Goal: Transaction & Acquisition: Purchase product/service

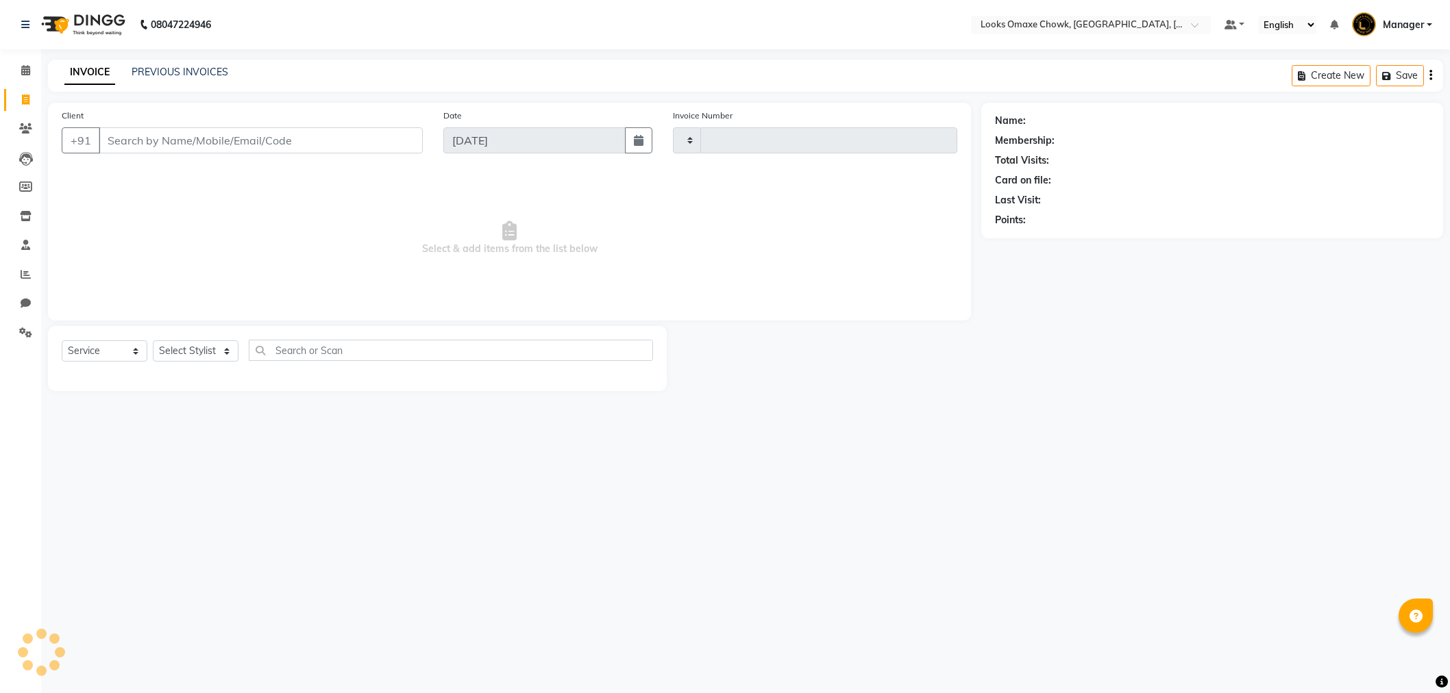
select select "service"
type input "0868"
select select "8121"
click at [199, 132] on input "Client" at bounding box center [263, 140] width 328 height 26
type input "9815593151"
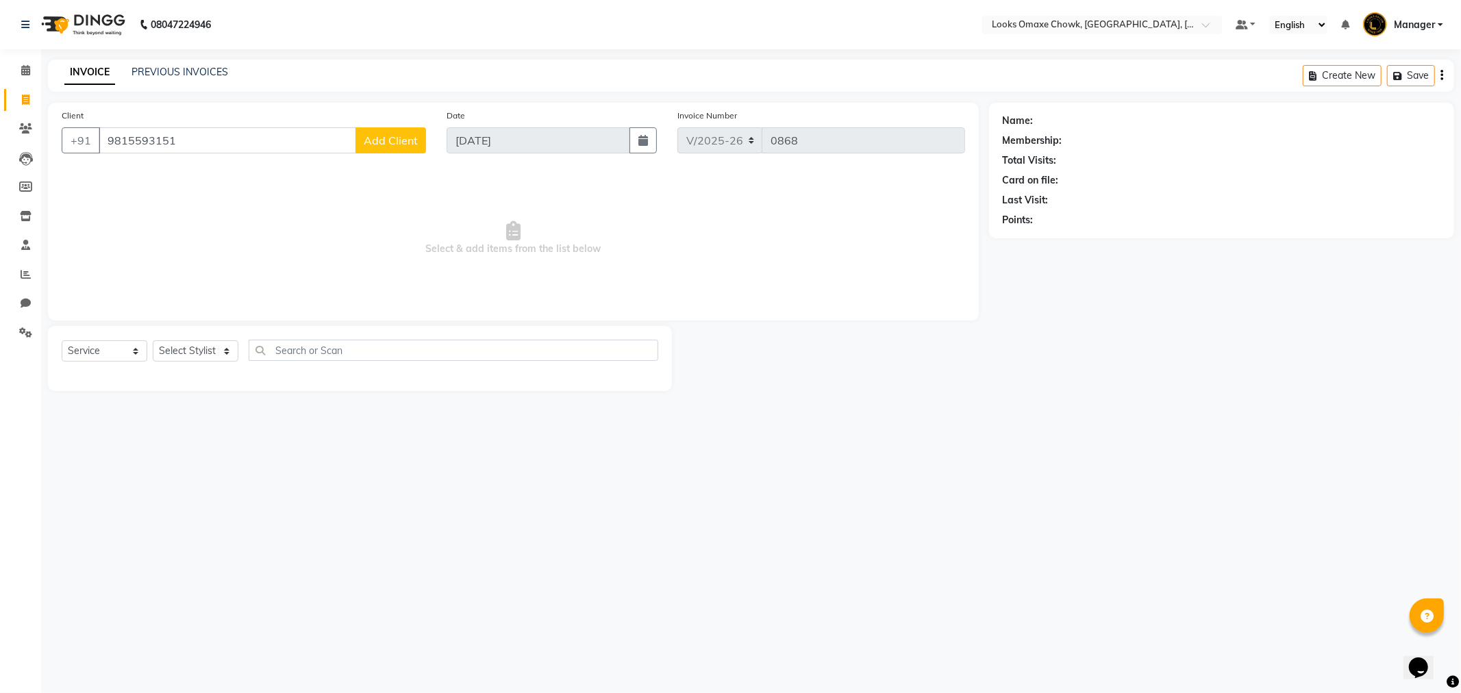
click at [389, 139] on span "Add Client" at bounding box center [391, 141] width 54 height 14
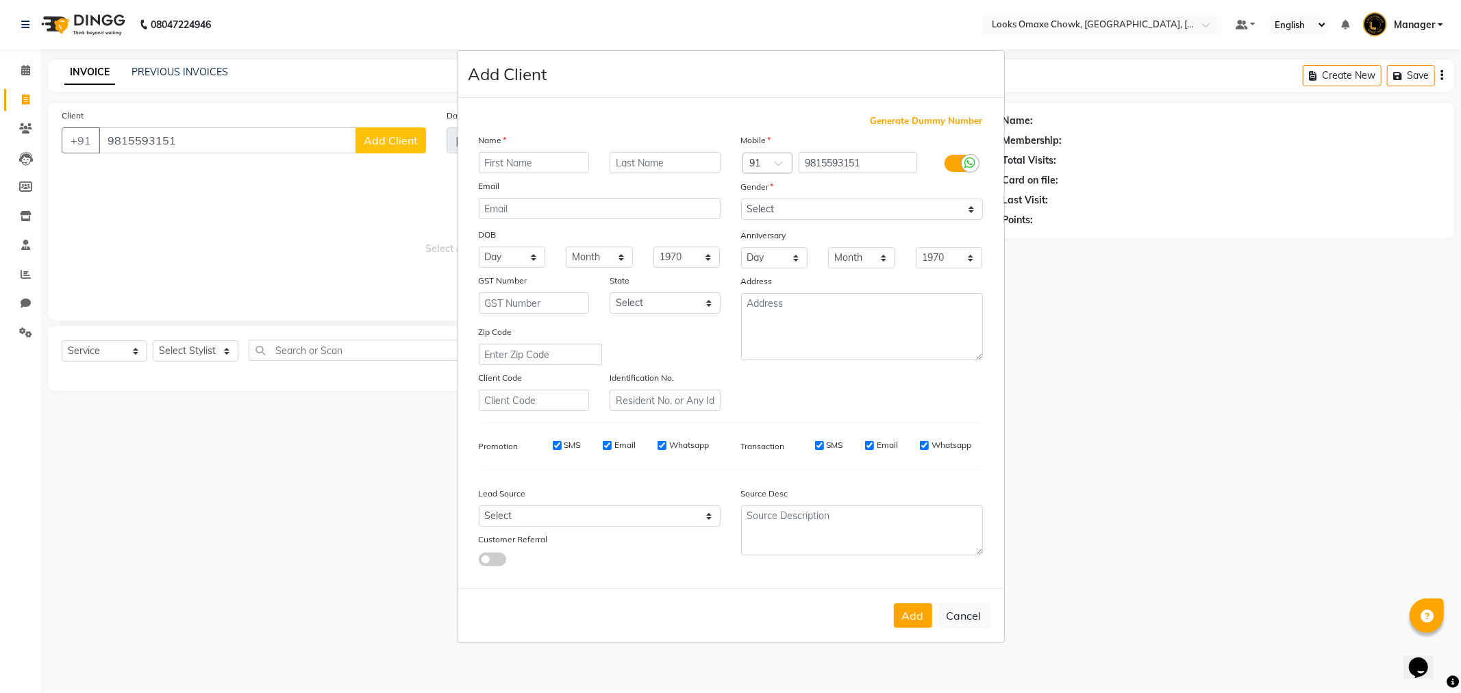
click at [529, 164] on input "text" at bounding box center [534, 162] width 111 height 21
type input "g"
type input "GAURAV"
type input "CLIENT"
click at [704, 303] on select "Select [GEOGRAPHIC_DATA] [GEOGRAPHIC_DATA] [GEOGRAPHIC_DATA] [GEOGRAPHIC_DATA] …" at bounding box center [665, 303] width 111 height 21
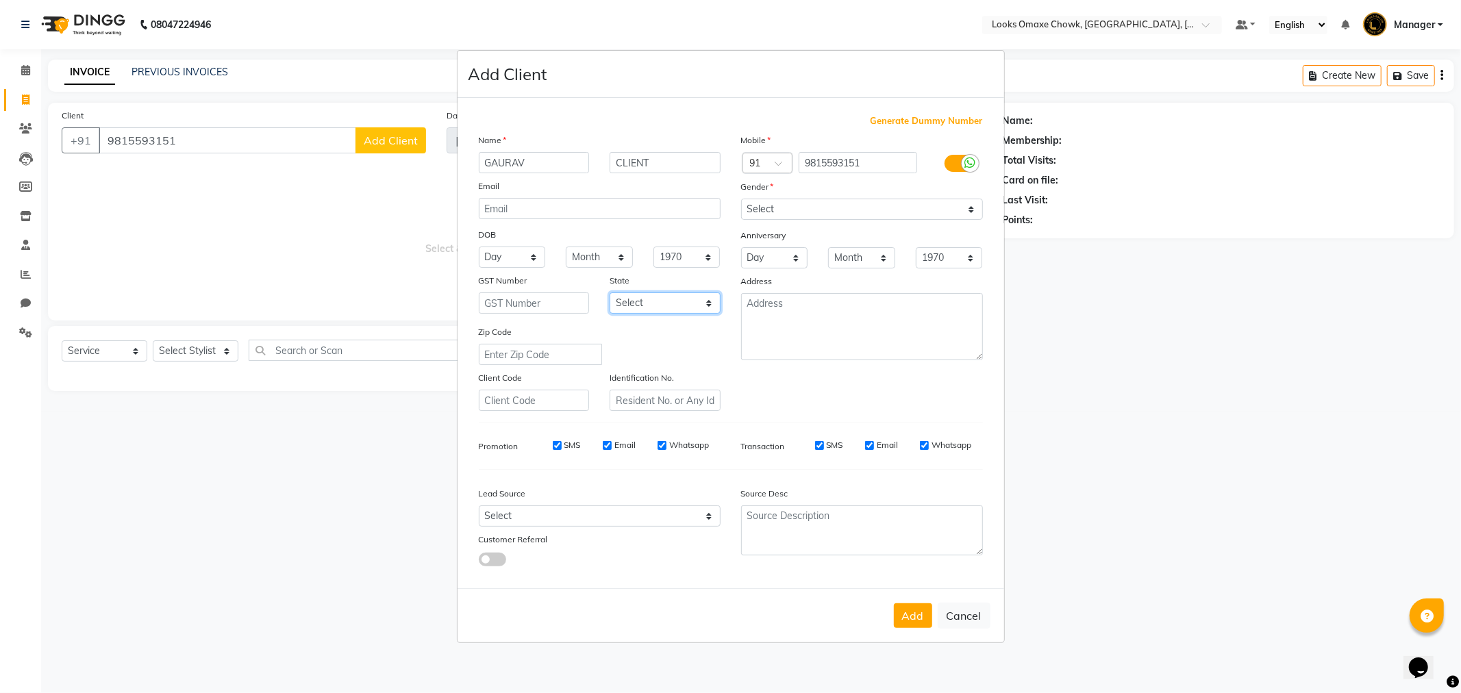
select select "10"
click at [610, 293] on select "Select [GEOGRAPHIC_DATA] [GEOGRAPHIC_DATA] [GEOGRAPHIC_DATA] [GEOGRAPHIC_DATA] …" at bounding box center [665, 303] width 111 height 21
click at [966, 208] on select "Select [DEMOGRAPHIC_DATA] [DEMOGRAPHIC_DATA] Other Prefer Not To Say" at bounding box center [862, 209] width 242 height 21
select select "[DEMOGRAPHIC_DATA]"
click at [741, 199] on select "Select [DEMOGRAPHIC_DATA] [DEMOGRAPHIC_DATA] Other Prefer Not To Say" at bounding box center [862, 209] width 242 height 21
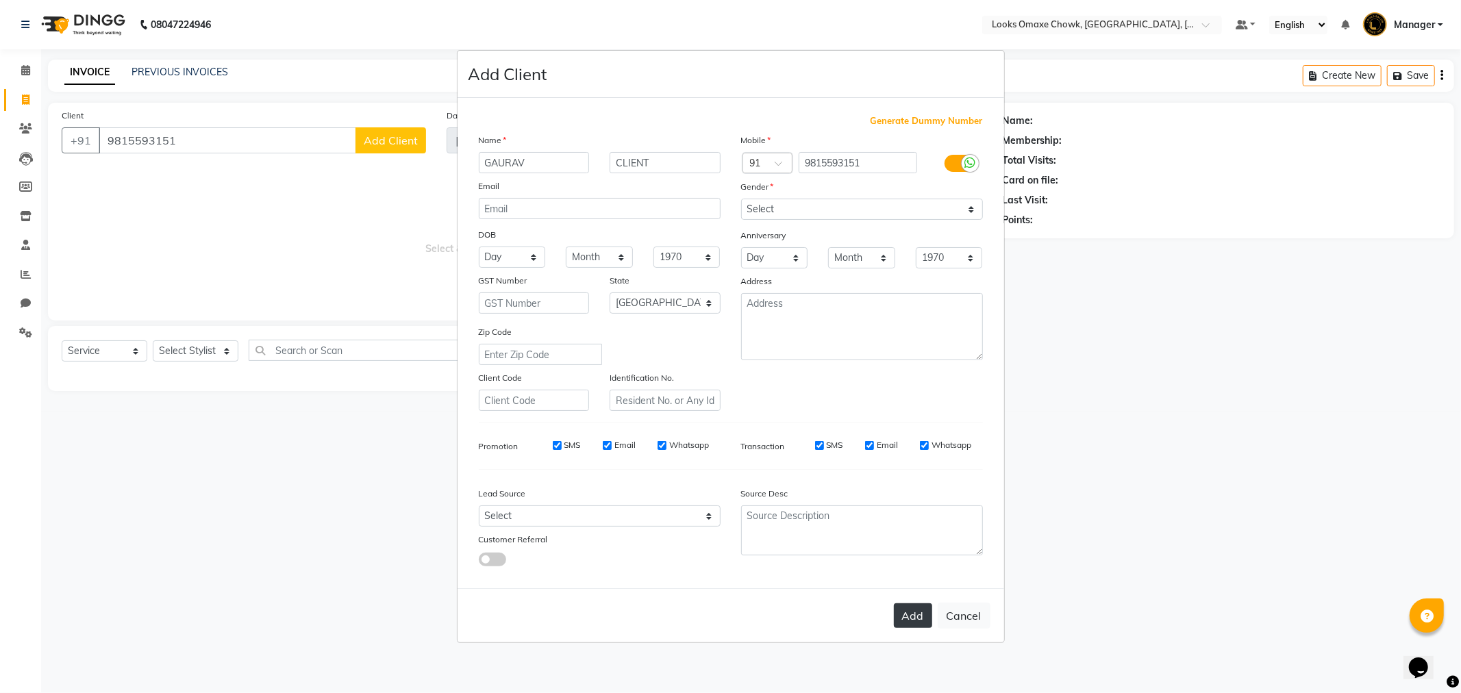
click at [905, 620] on button "Add" at bounding box center [913, 616] width 38 height 25
select select
select select "null"
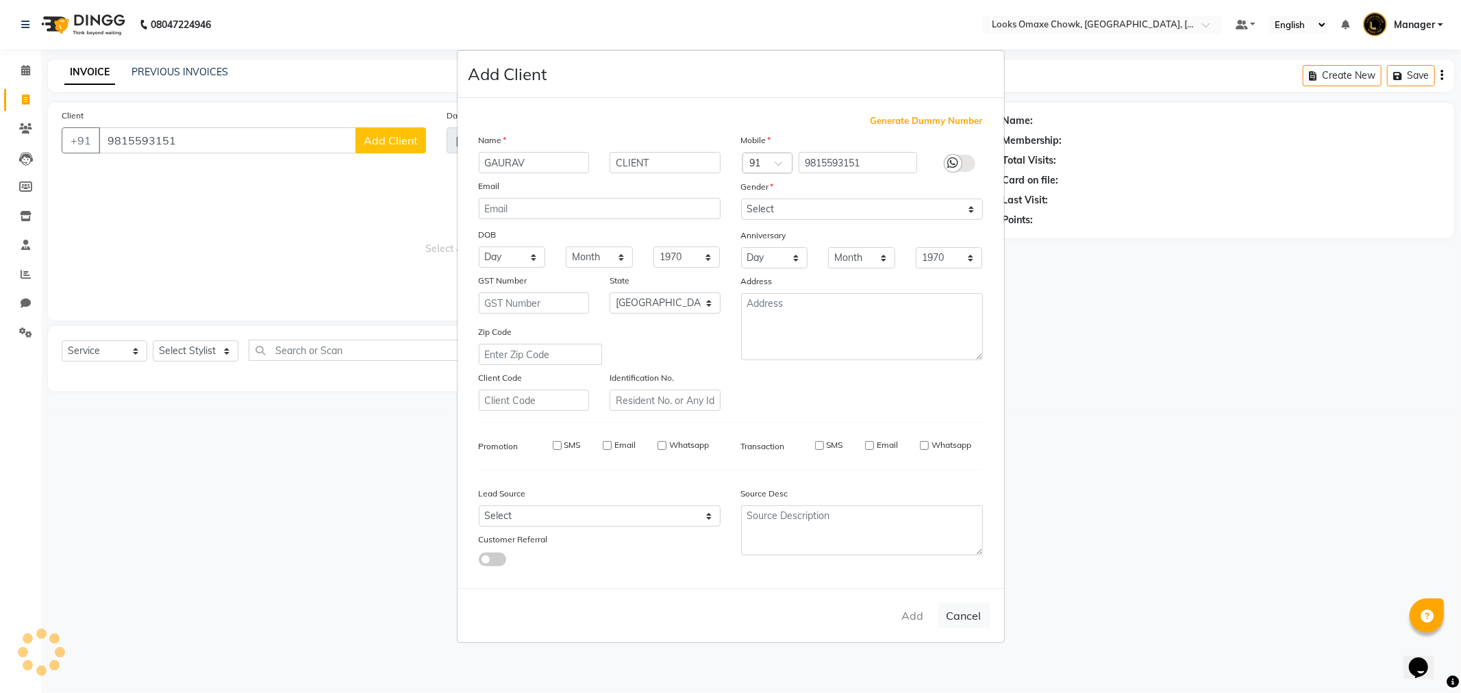
select select
checkbox input "false"
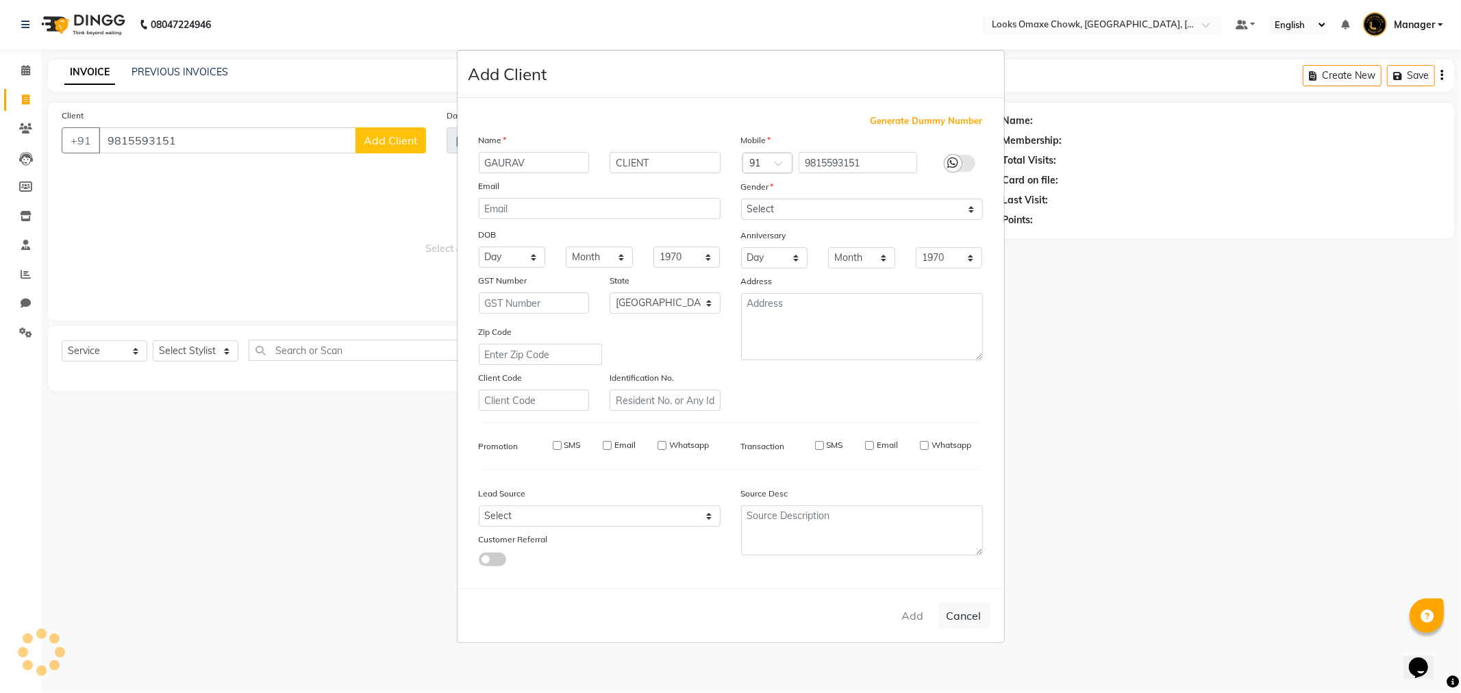
checkbox input "false"
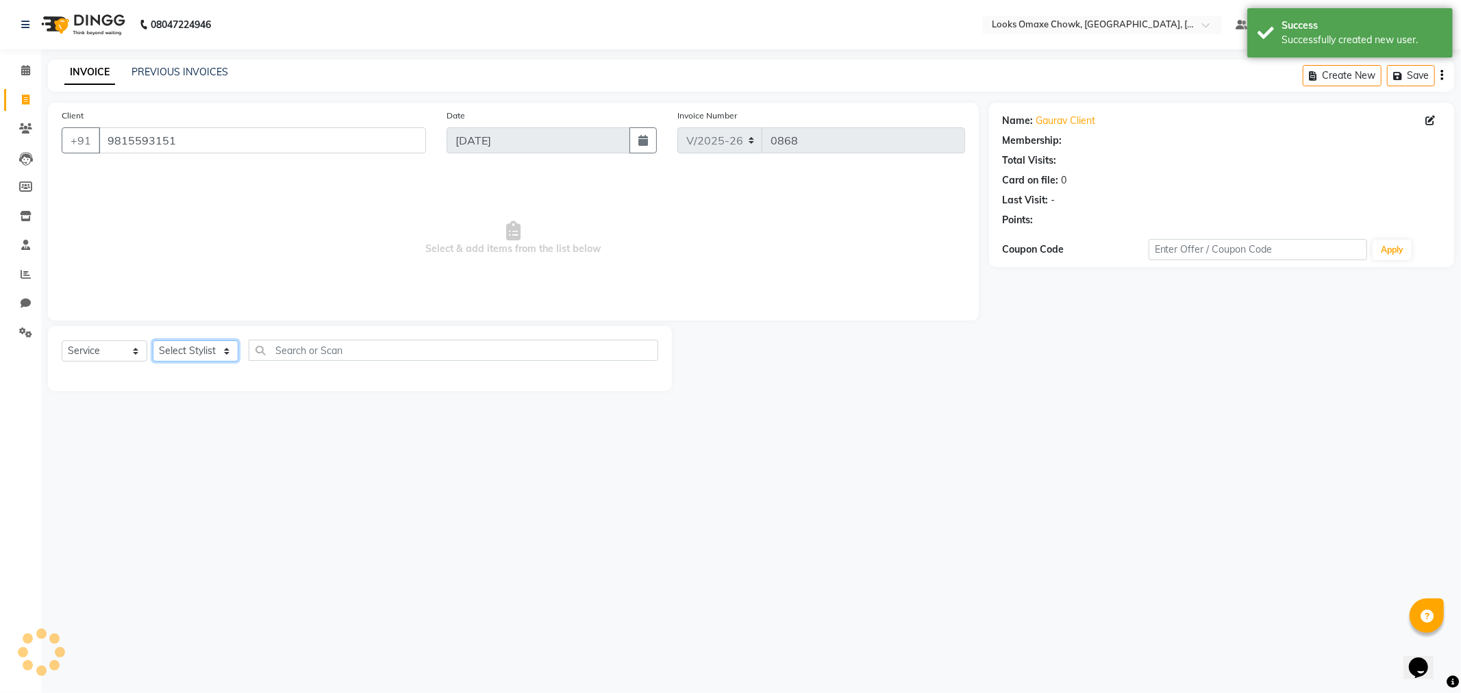
click at [223, 356] on select "Select Stylist [PERSON_NAME] [PERSON_NAME] [PERSON_NAME] Counter_Sales Manager …" at bounding box center [196, 351] width 86 height 21
select select "1: Object"
select select "75644"
click at [153, 341] on select "Select Stylist [PERSON_NAME] [PERSON_NAME] [PERSON_NAME] Counter_Sales Manager …" at bounding box center [196, 351] width 86 height 21
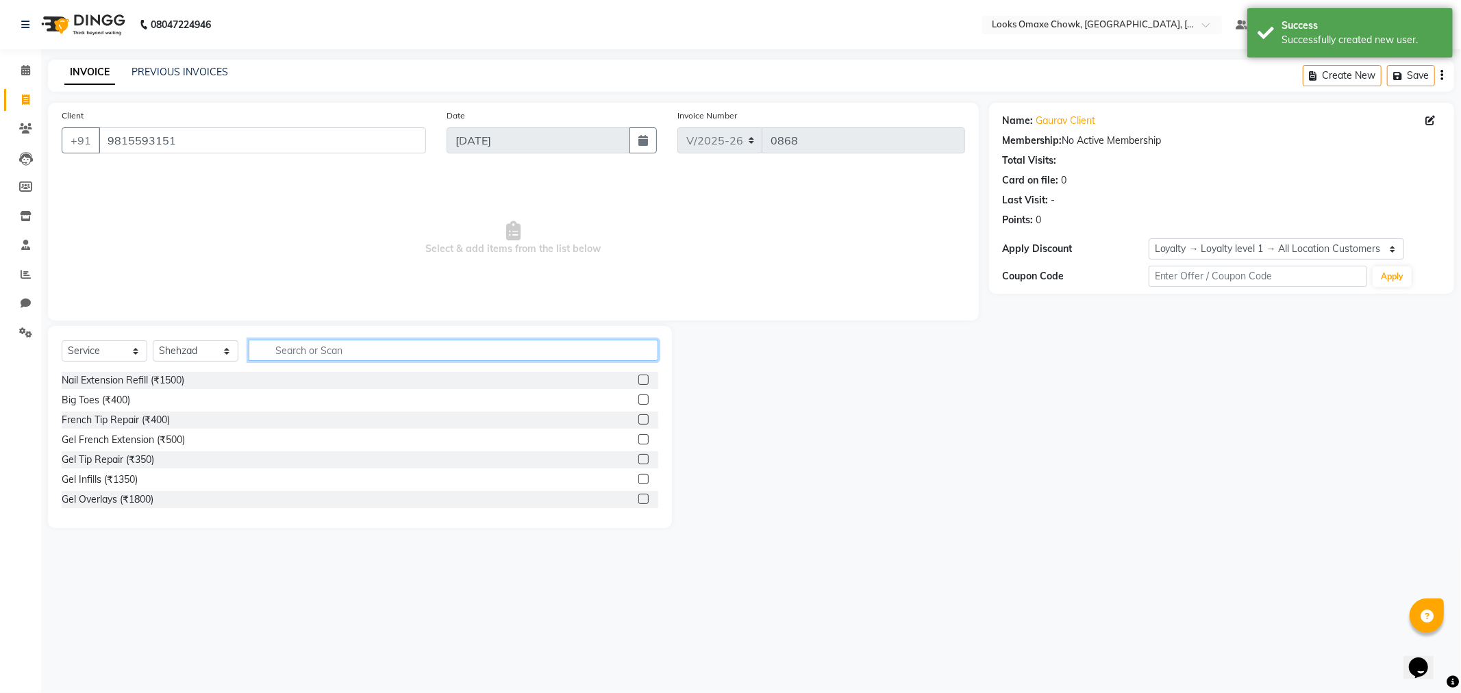
drag, startPoint x: 345, startPoint y: 358, endPoint x: 350, endPoint y: 352, distance: 7.8
click at [347, 354] on input "text" at bounding box center [454, 350] width 410 height 21
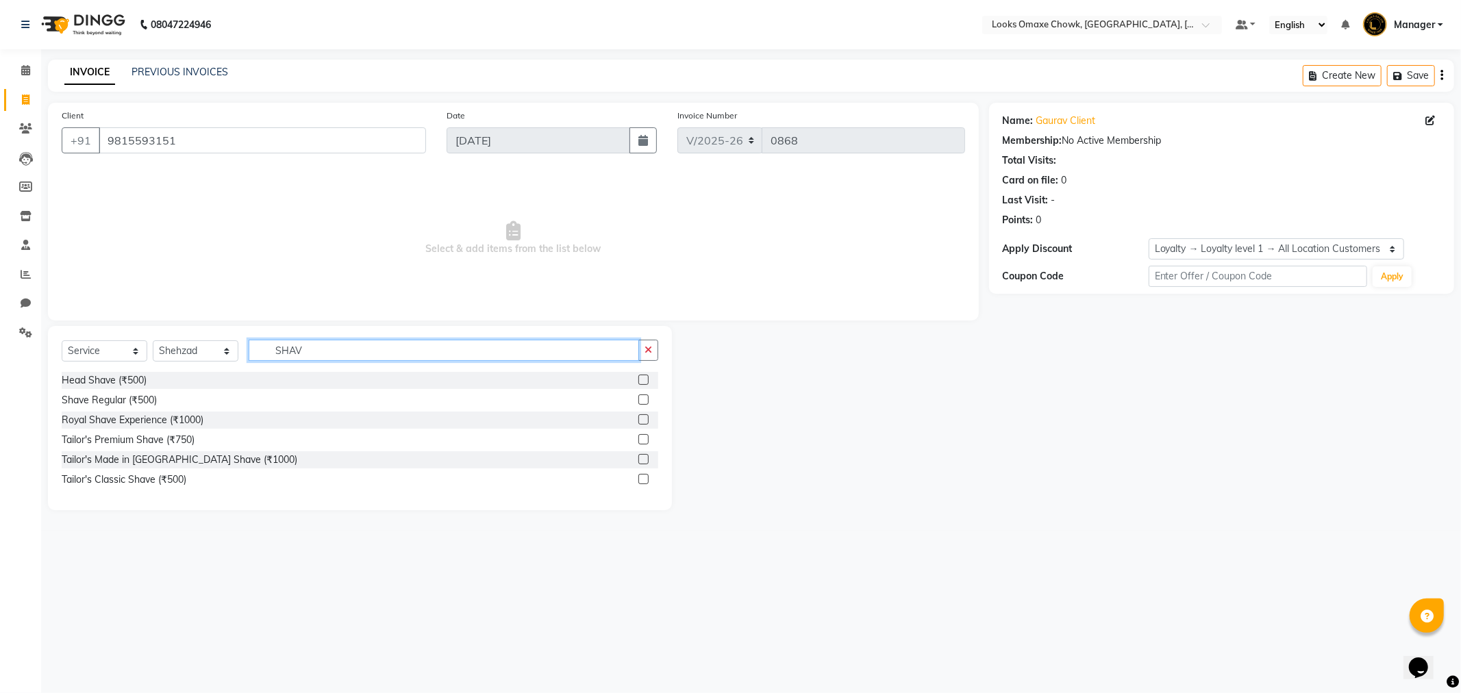
type input "SHAV"
click at [640, 398] on label at bounding box center [644, 400] width 10 height 10
click at [640, 398] on input "checkbox" at bounding box center [643, 400] width 9 height 9
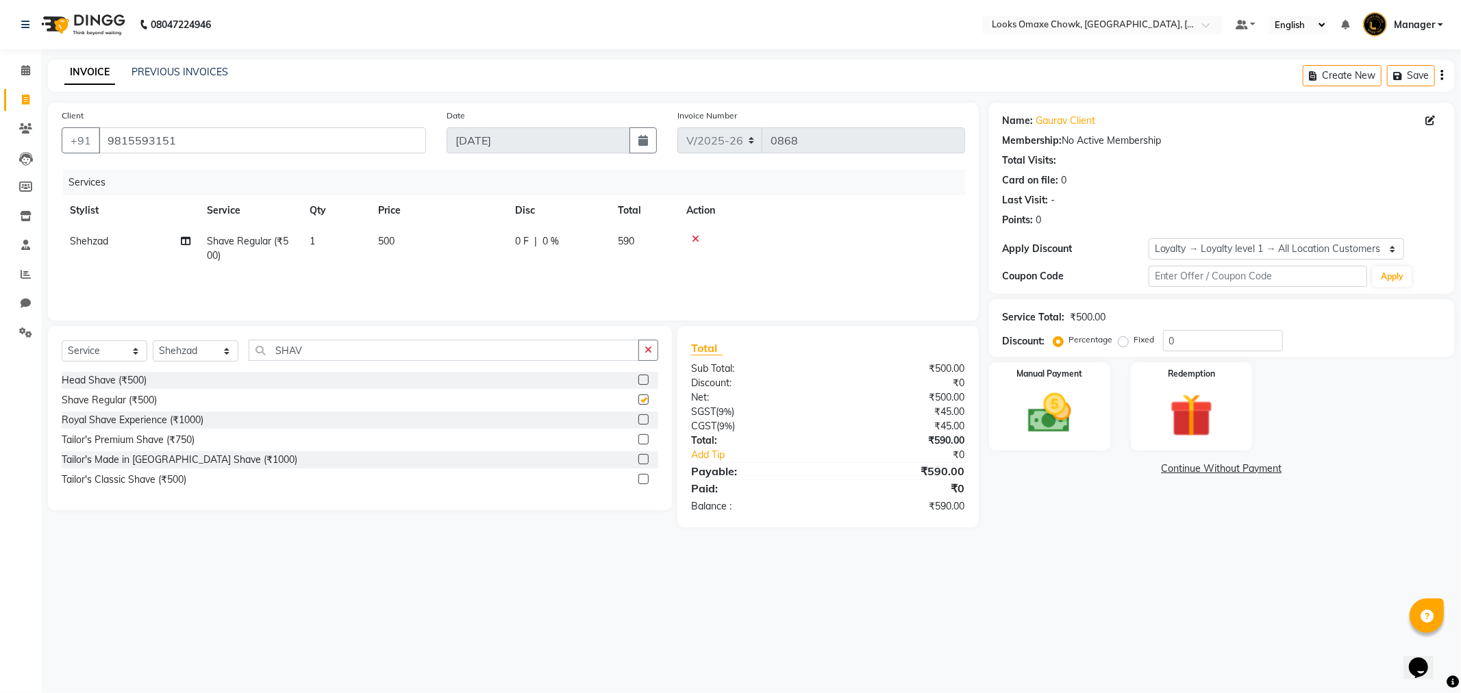
checkbox input "false"
click at [402, 238] on td "500" at bounding box center [438, 248] width 137 height 45
select select "75644"
click at [471, 243] on input "500" at bounding box center [503, 244] width 121 height 21
type input "5"
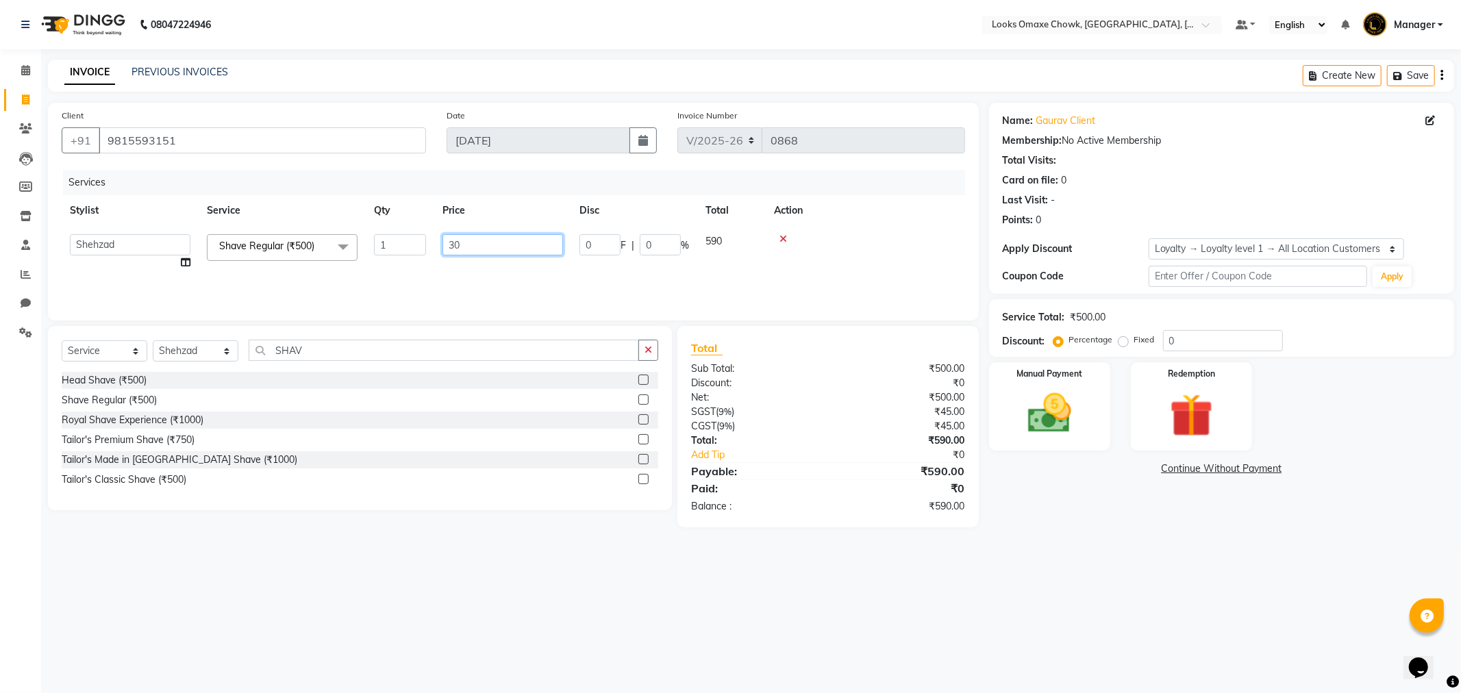
type input "300"
drag, startPoint x: 1029, startPoint y: 529, endPoint x: 1036, endPoint y: 528, distance: 6.9
click at [1030, 529] on main "INVOICE PREVIOUS INVOICES Create New Save Client [PHONE_NUMBER] Date [DATE] Inv…" at bounding box center [751, 304] width 1420 height 489
click at [1072, 405] on img at bounding box center [1049, 414] width 73 height 52
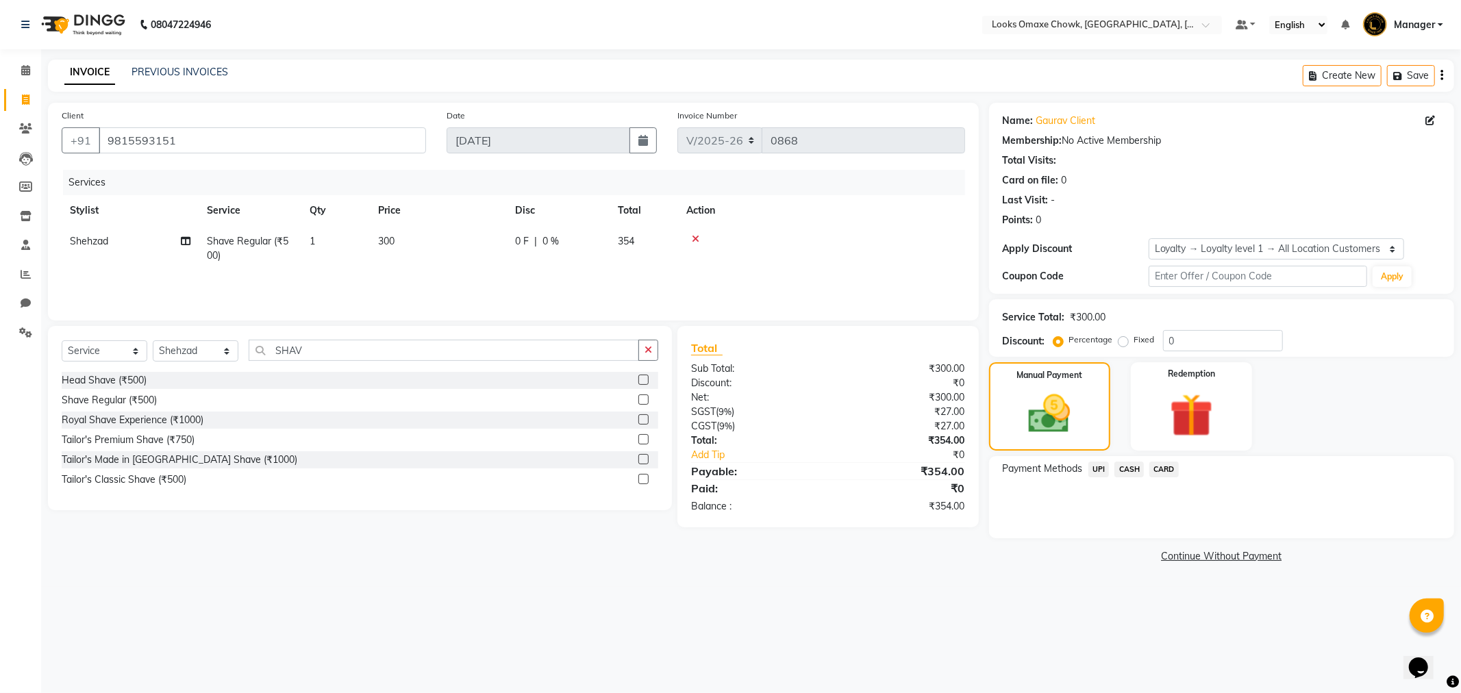
click at [1094, 470] on span "UPI" at bounding box center [1099, 470] width 21 height 16
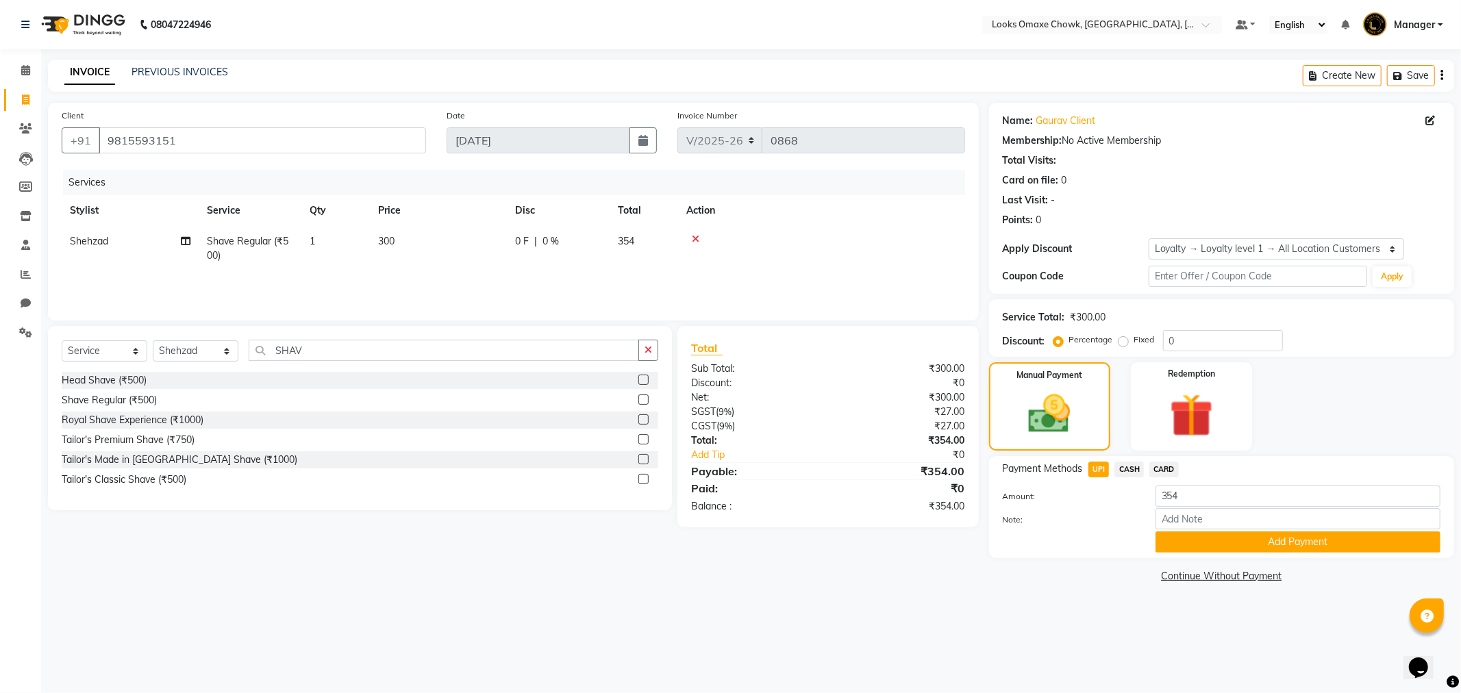
click at [1100, 469] on span "UPI" at bounding box center [1099, 470] width 21 height 16
click at [1298, 538] on button "Add Payment" at bounding box center [1298, 542] width 285 height 21
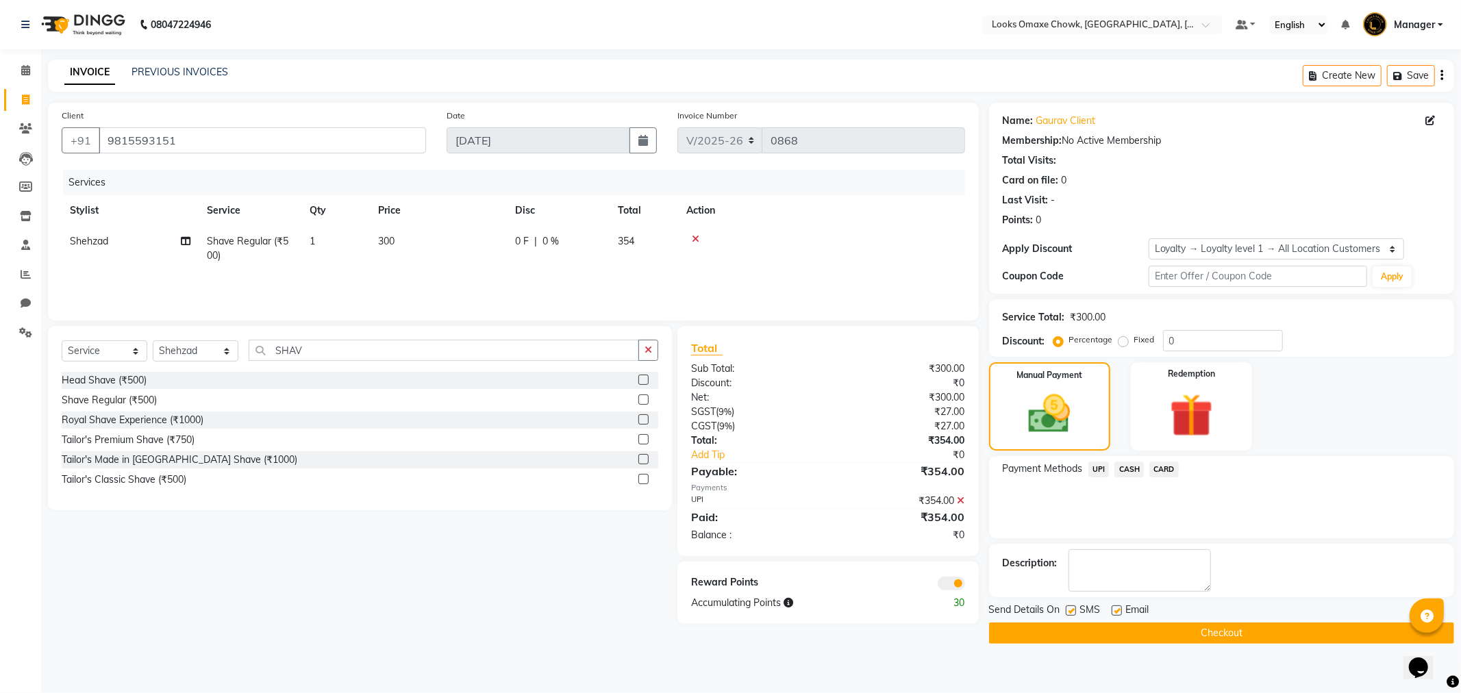
click at [1074, 608] on label at bounding box center [1071, 611] width 10 height 10
click at [1074, 608] on input "checkbox" at bounding box center [1070, 611] width 9 height 9
checkbox input "false"
click at [955, 583] on span at bounding box center [951, 584] width 27 height 14
click at [965, 586] on input "checkbox" at bounding box center [965, 586] width 0 height 0
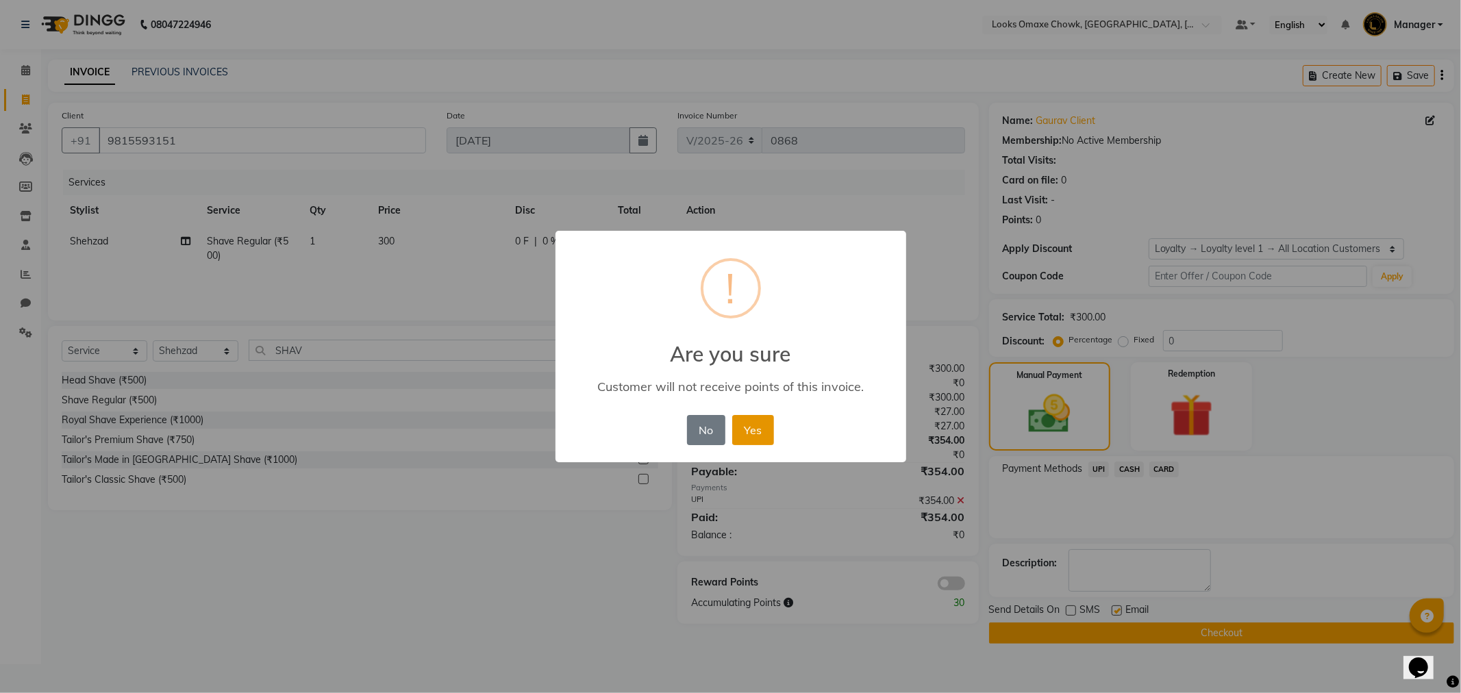
click at [764, 428] on button "Yes" at bounding box center [753, 430] width 42 height 30
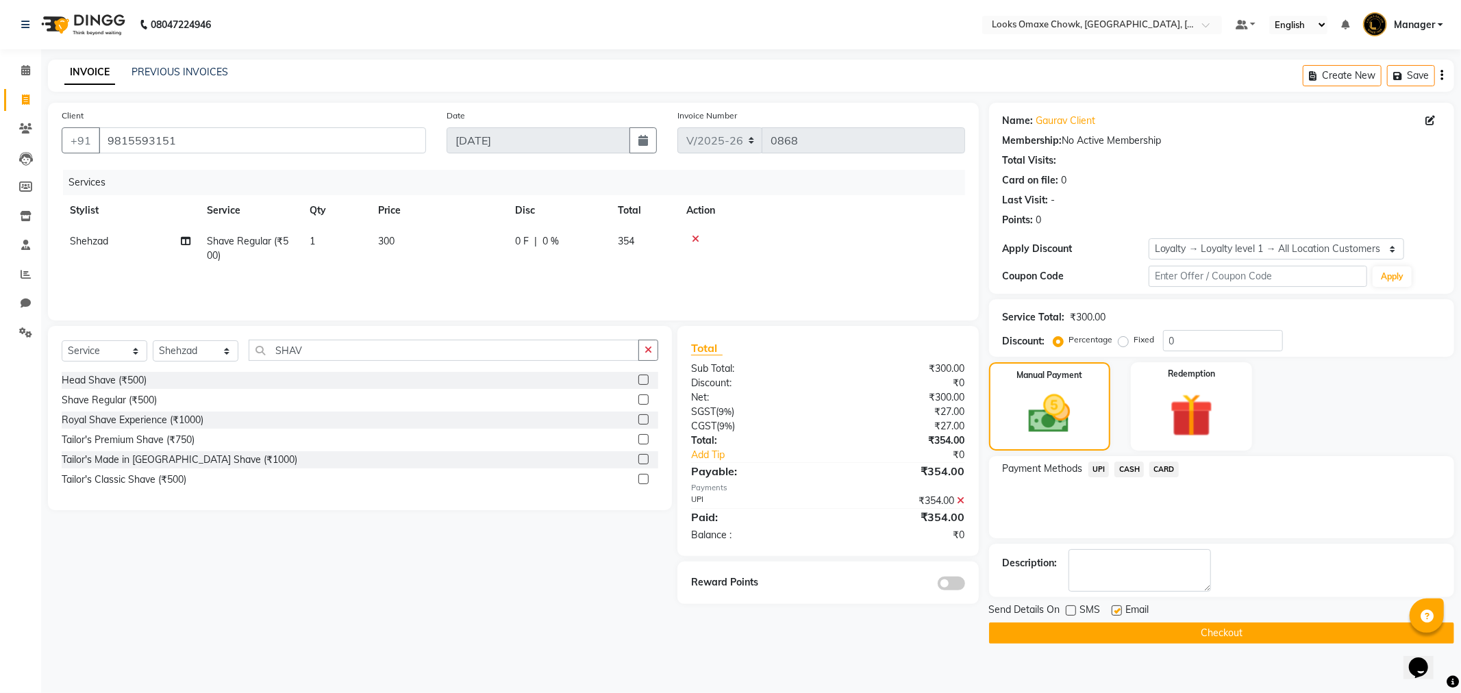
click at [1200, 634] on button "Checkout" at bounding box center [1221, 633] width 465 height 21
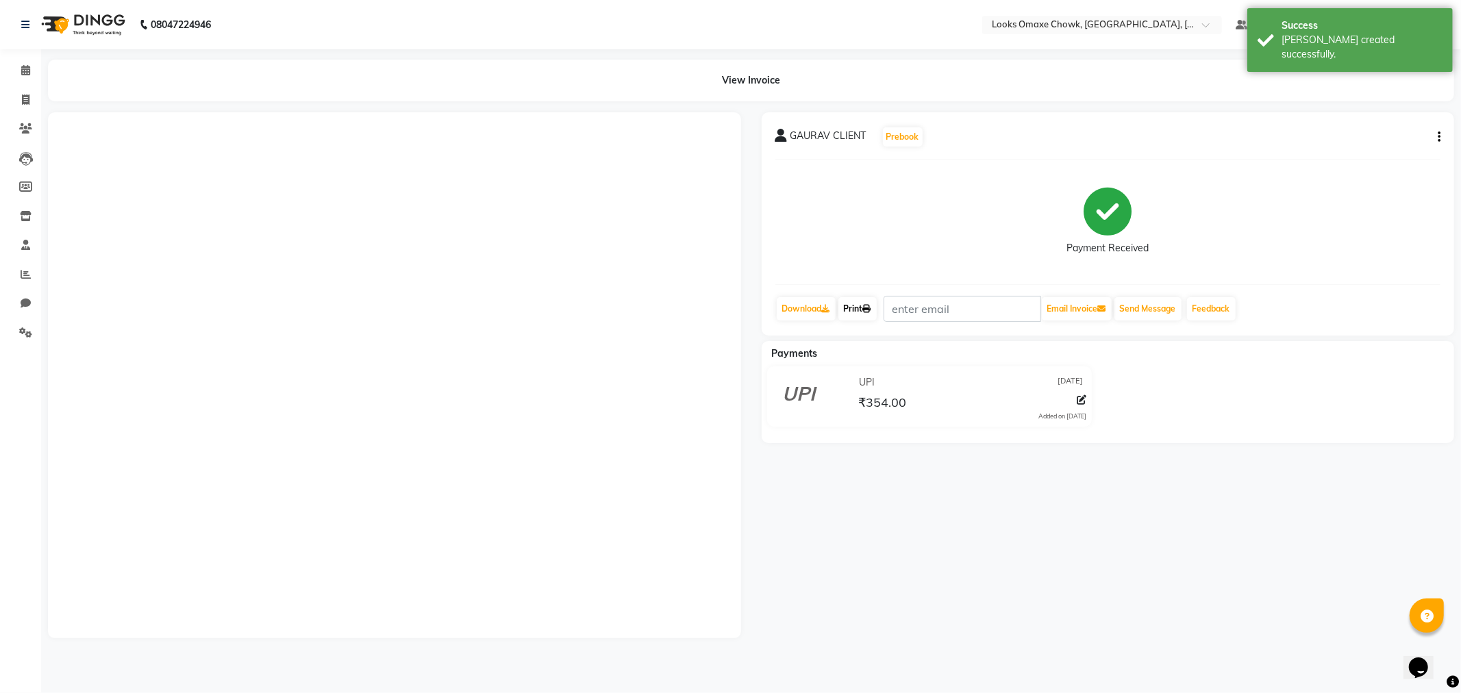
click at [861, 305] on link "Print" at bounding box center [858, 308] width 38 height 23
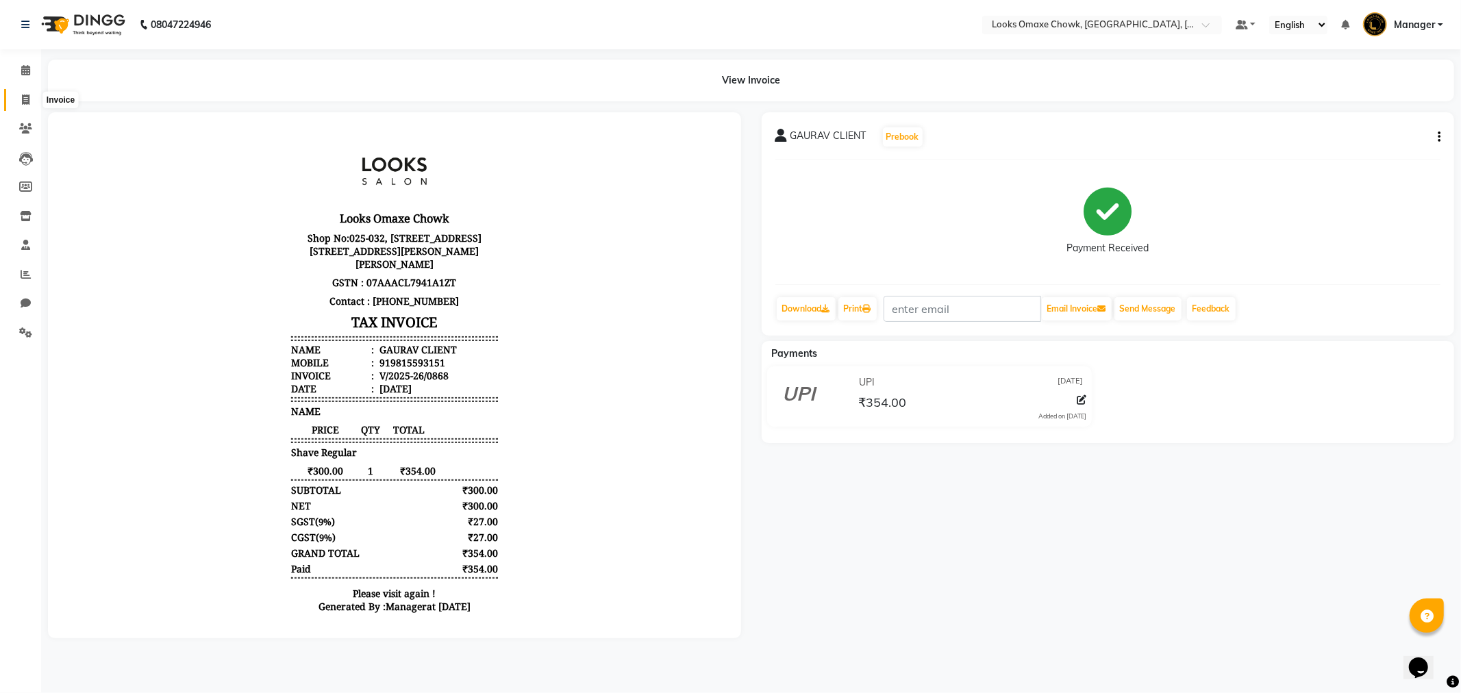
click at [23, 98] on icon at bounding box center [26, 100] width 8 height 10
select select "service"
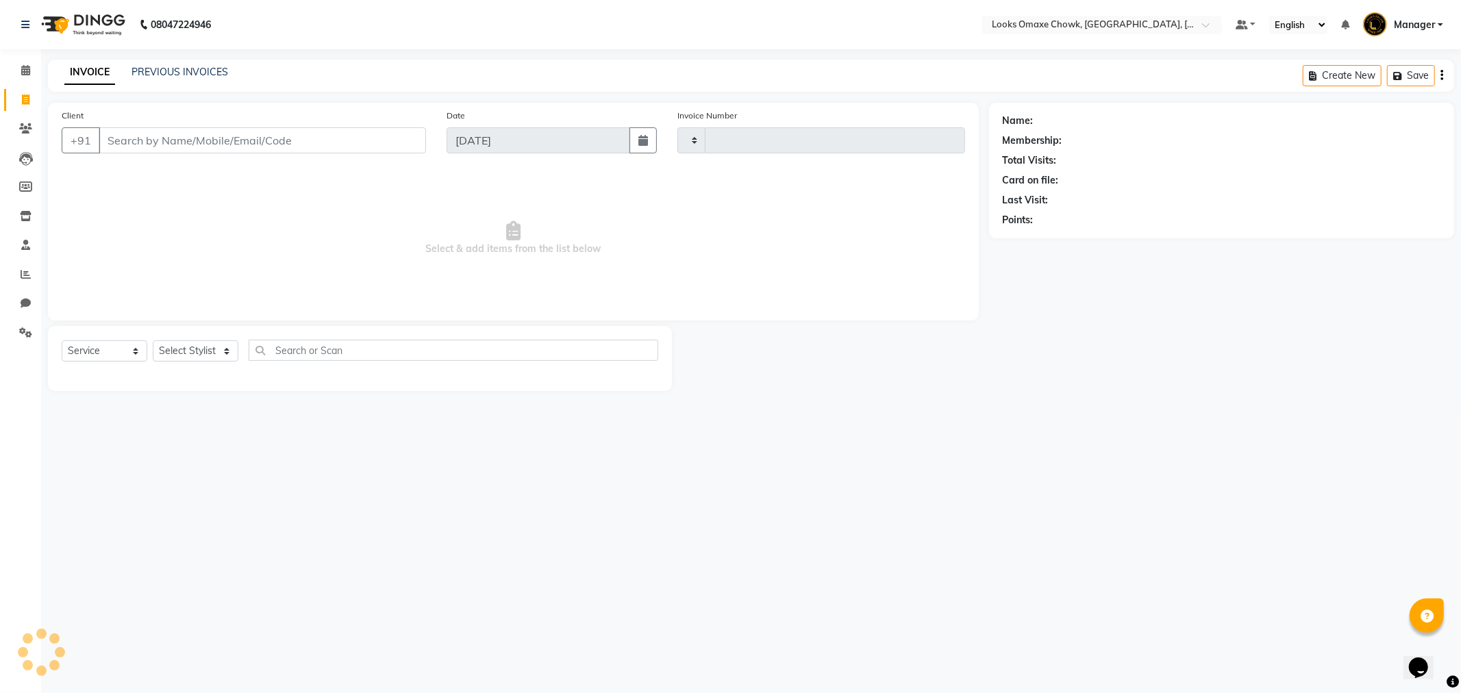
type input "0869"
select select "8121"
click at [160, 69] on link "PREVIOUS INVOICES" at bounding box center [180, 72] width 97 height 12
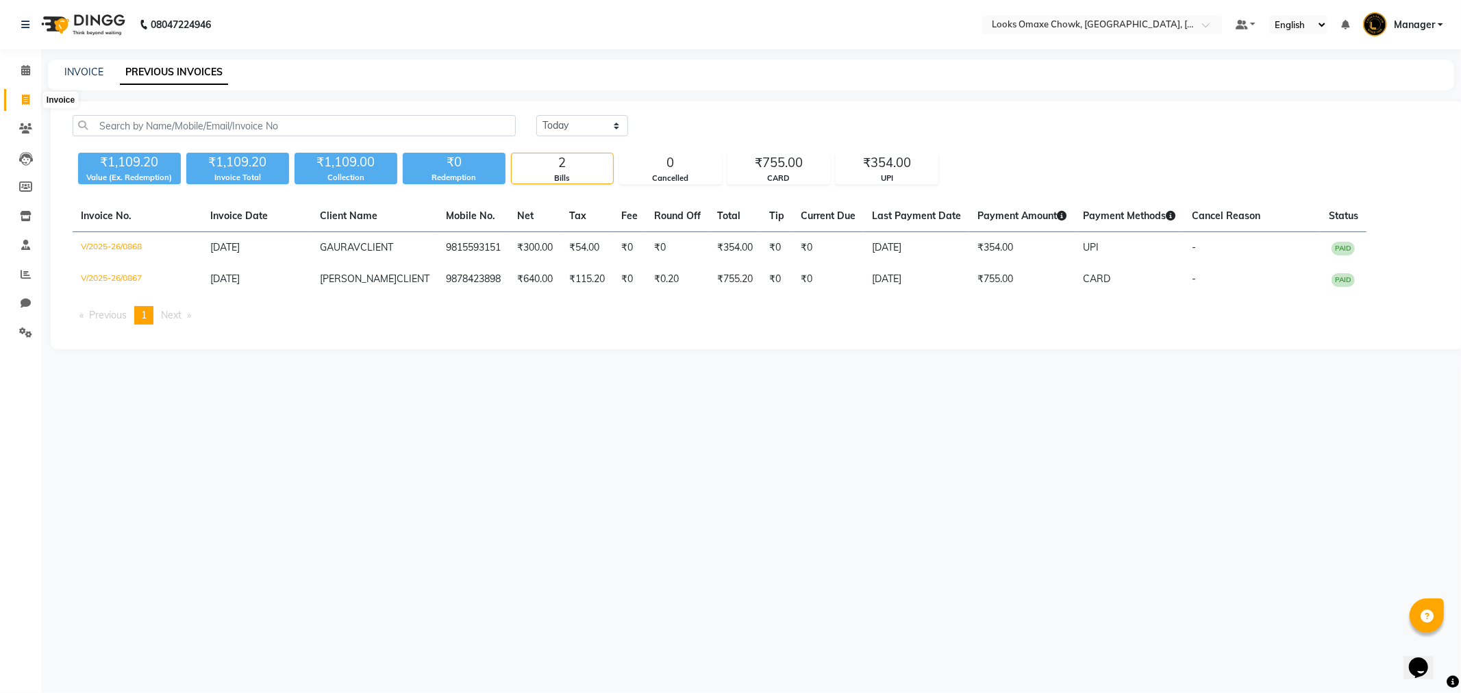
click at [22, 101] on icon at bounding box center [26, 100] width 8 height 10
select select "service"
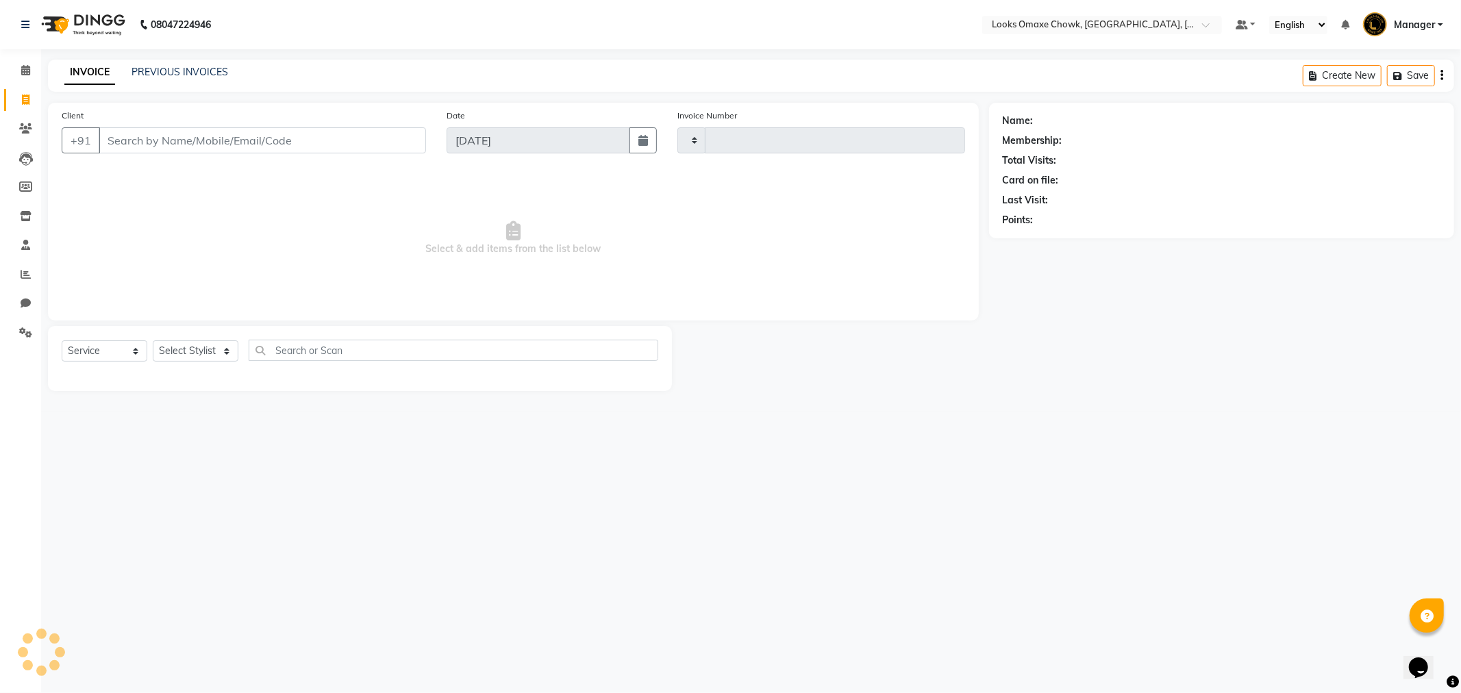
type input "0869"
select select "8121"
